Goal: Find specific page/section: Find specific page/section

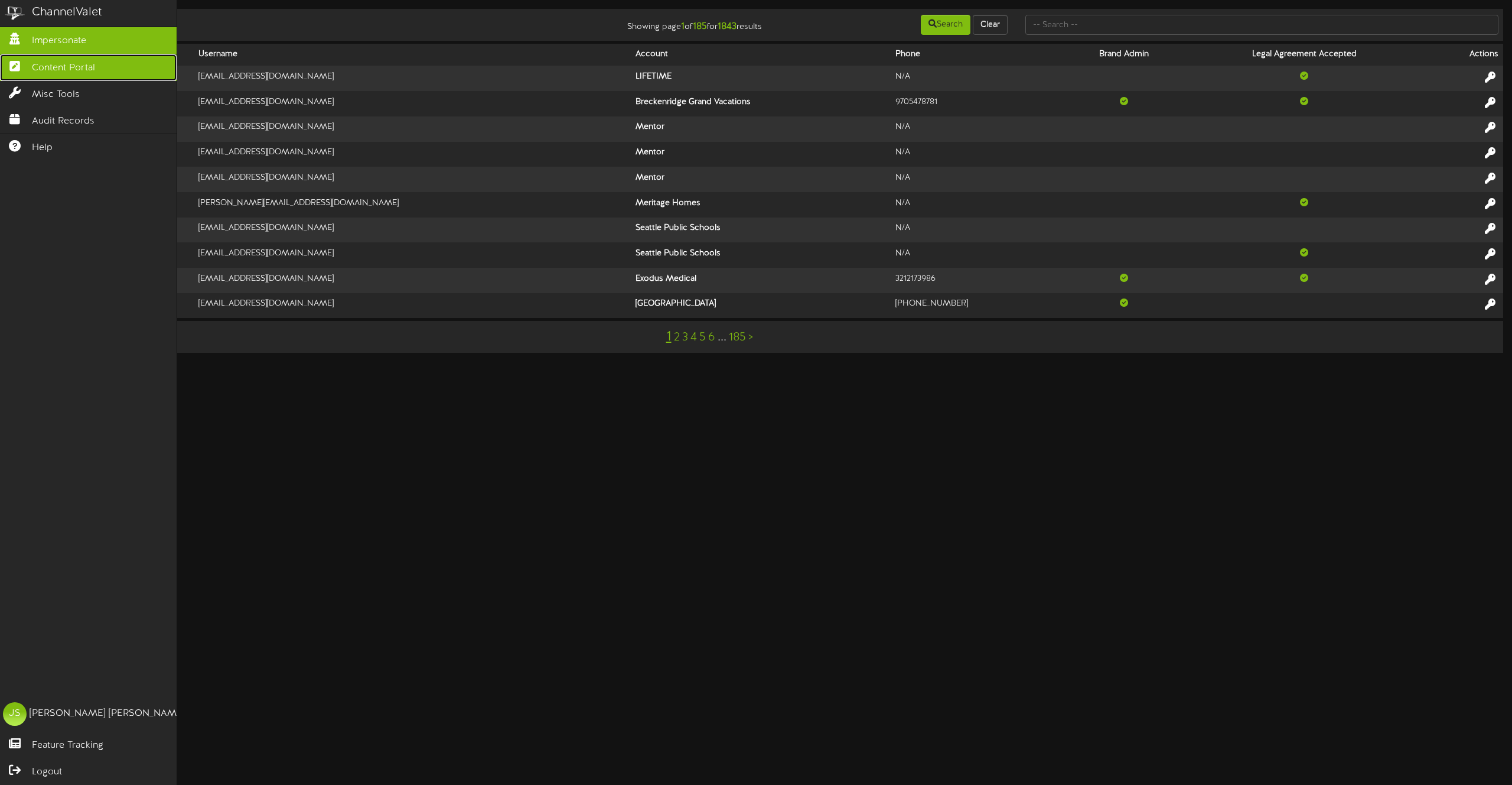
click at [58, 73] on span "Content Portal" at bounding box center [63, 68] width 63 height 14
